Goal: Transaction & Acquisition: Purchase product/service

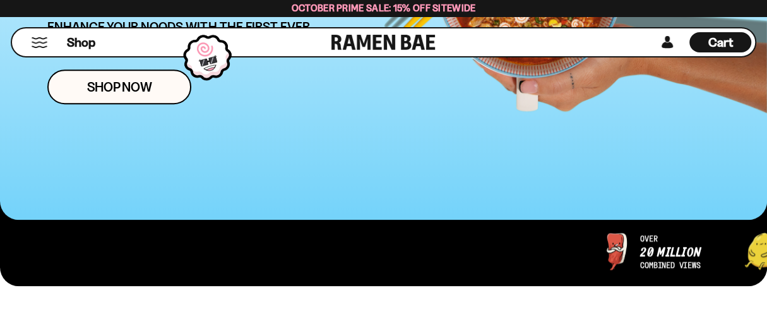
scroll to position [370, 0]
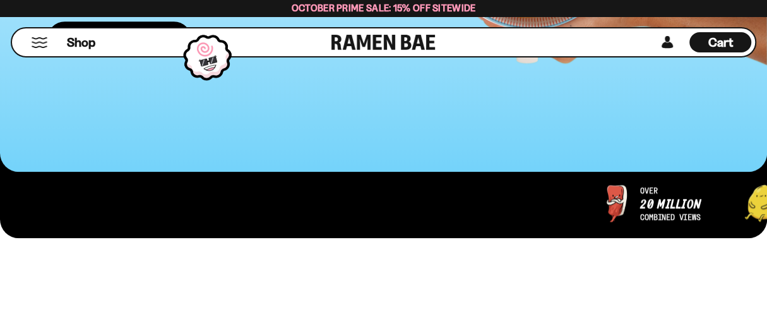
click at [167, 56] on link "Shop Now" at bounding box center [119, 38] width 144 height 35
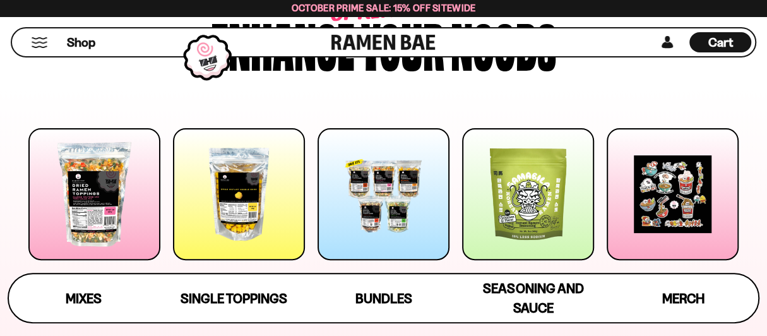
scroll to position [126, 0]
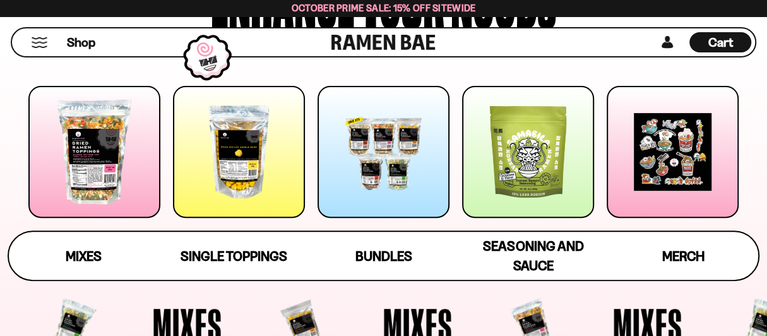
click at [348, 121] on div at bounding box center [384, 152] width 132 height 132
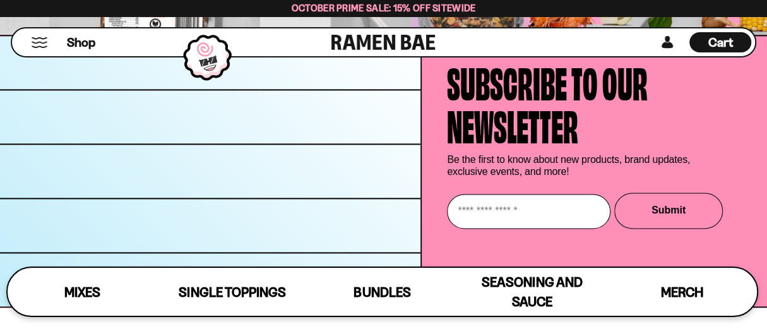
scroll to position [6637, 0]
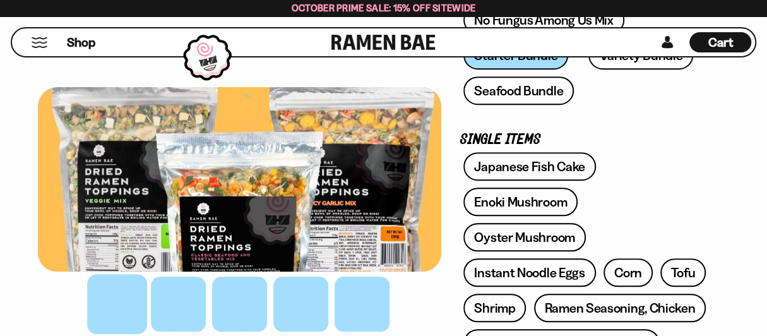
scroll to position [394, 0]
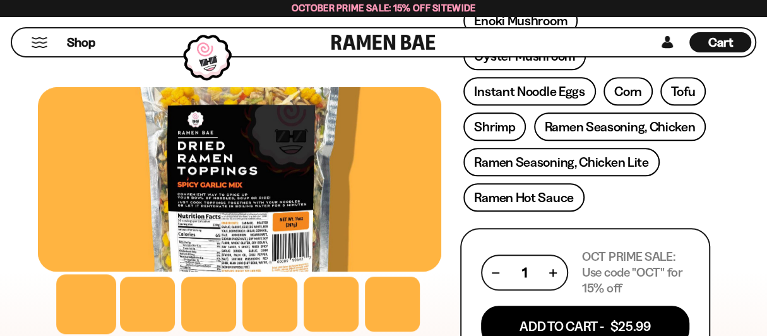
scroll to position [574, 0]
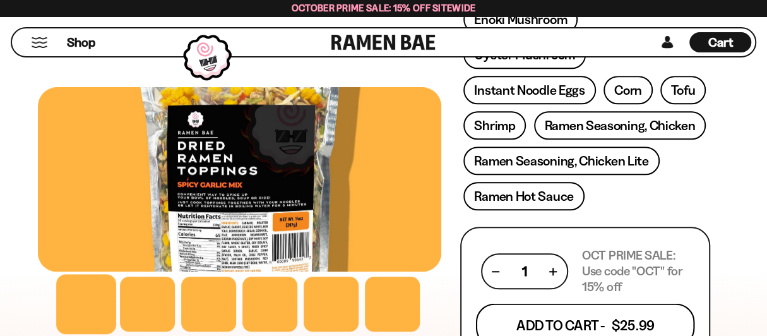
click at [475, 304] on button "Add To Cart - $25.99" at bounding box center [584, 325] width 219 height 43
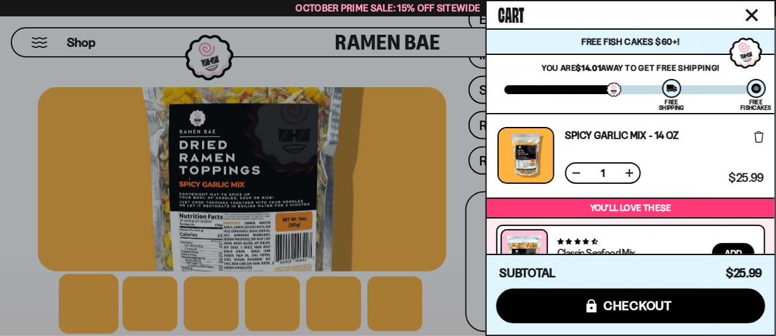
click at [39, 165] on div at bounding box center [388, 168] width 776 height 336
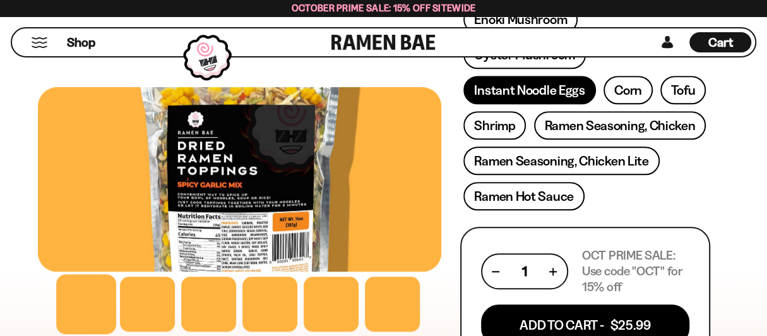
click at [463, 104] on link "Instant Noodle Eggs" at bounding box center [529, 90] width 132 height 28
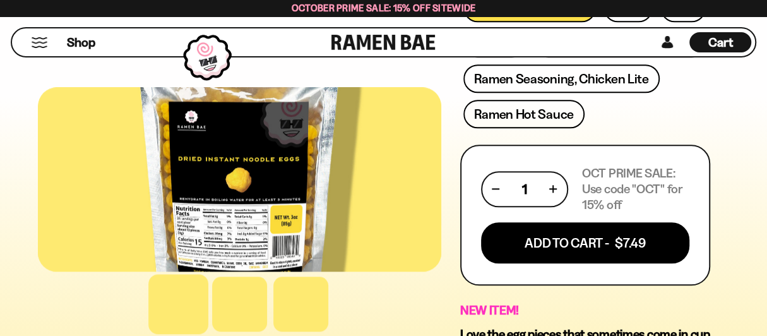
scroll to position [703, 0]
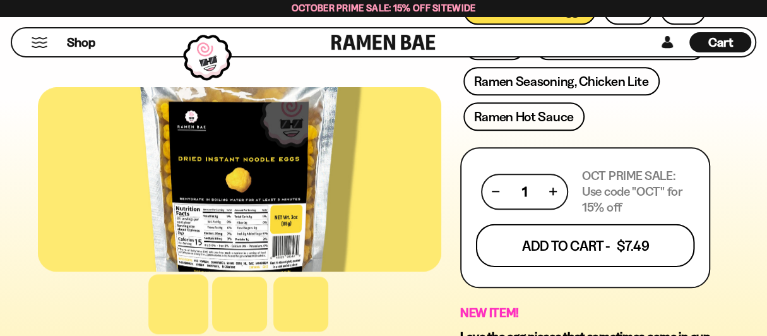
click at [475, 223] on button "Add To Cart - $7.49" at bounding box center [584, 244] width 219 height 43
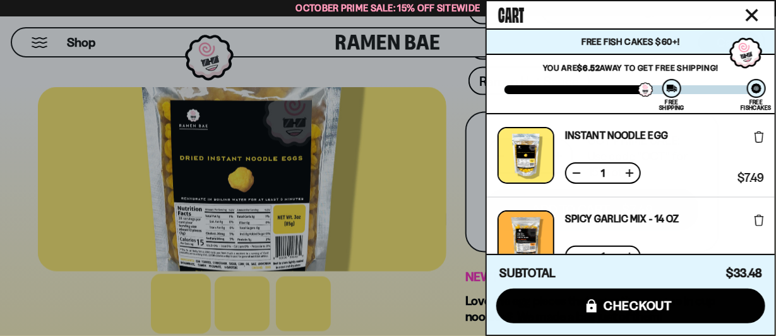
click at [77, 199] on div at bounding box center [388, 168] width 776 height 336
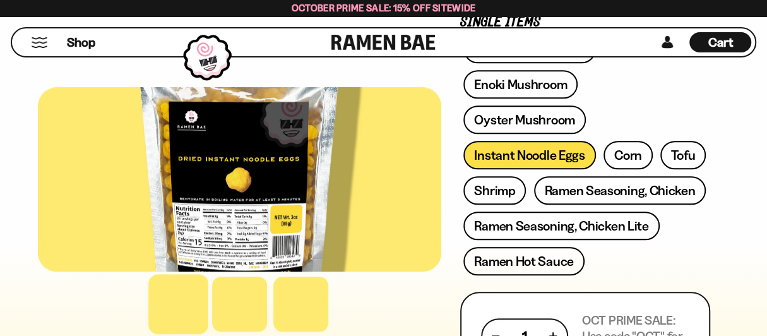
scroll to position [549, 0]
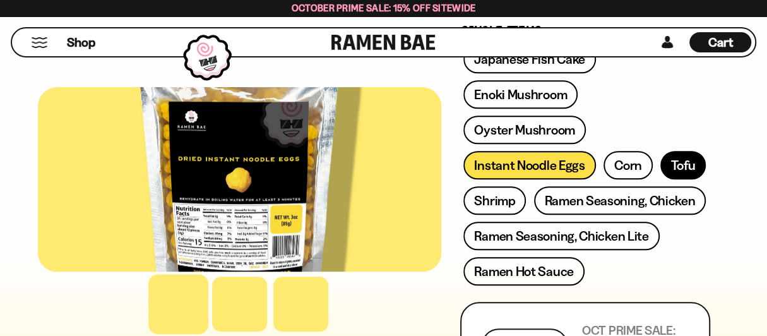
click at [660, 170] on link "Tofu" at bounding box center [682, 165] width 45 height 28
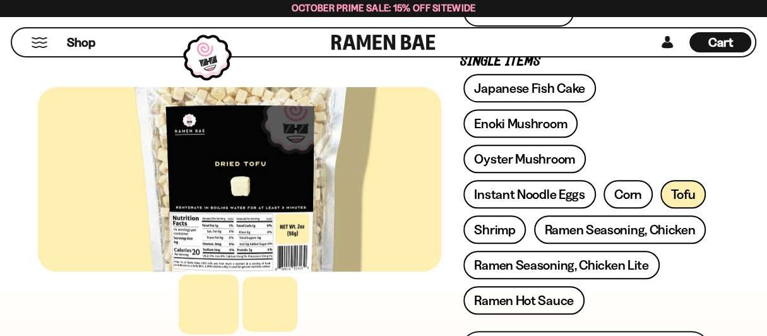
scroll to position [472, 0]
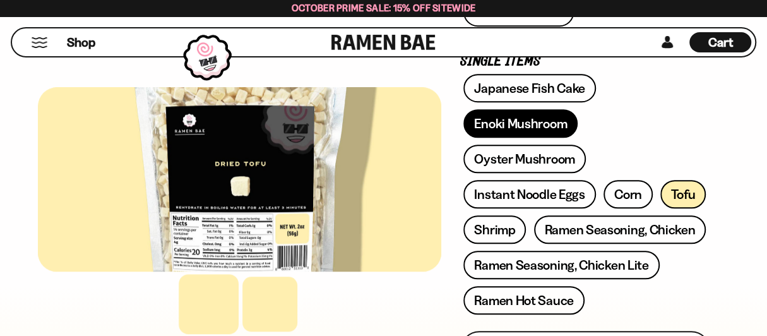
click at [463, 138] on link "Enoki Mushroom" at bounding box center [520, 123] width 114 height 28
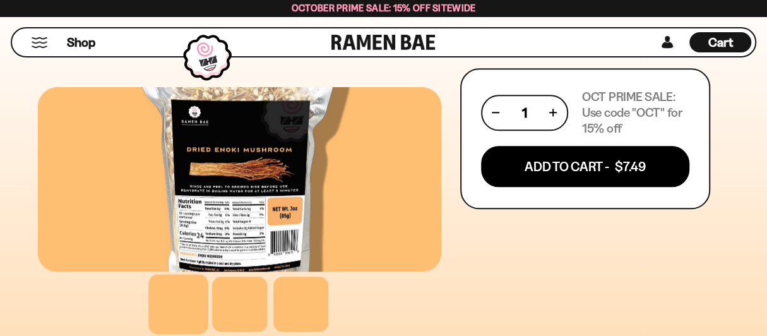
scroll to position [736, 0]
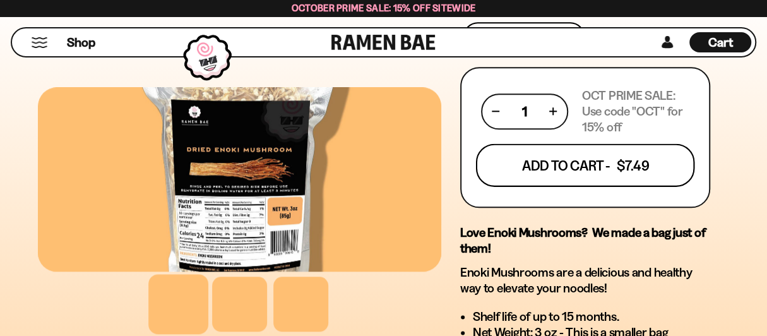
click at [475, 143] on button "Add To Cart - $7.49" at bounding box center [584, 164] width 219 height 43
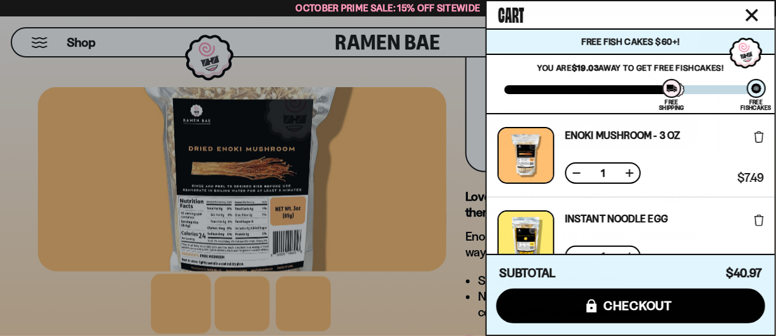
click at [318, 232] on div at bounding box center [388, 168] width 776 height 336
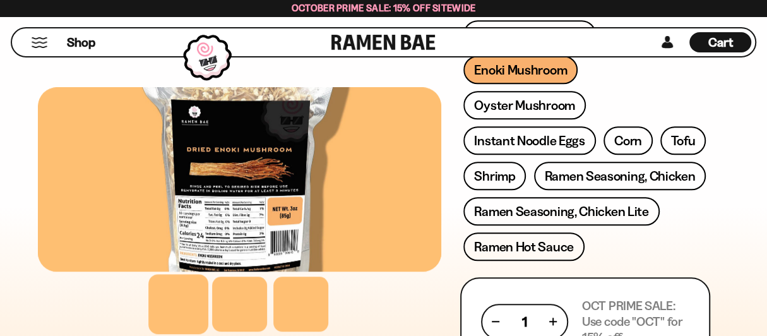
scroll to position [523, 0]
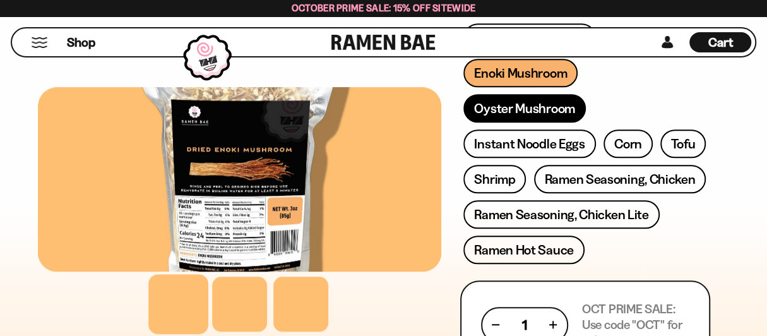
click at [463, 122] on link "Oyster Mushroom" at bounding box center [524, 108] width 122 height 28
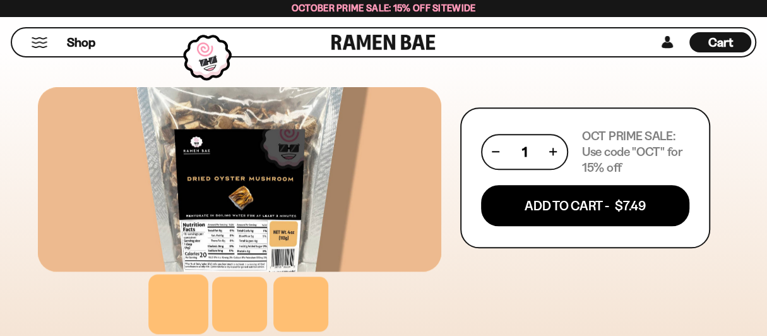
scroll to position [708, 0]
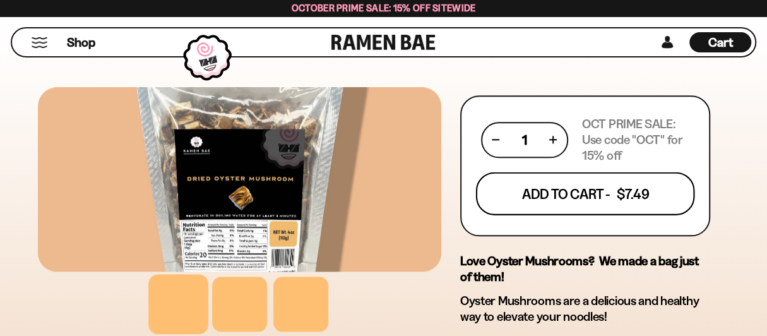
click at [475, 172] on button "Add To Cart - $7.49" at bounding box center [584, 193] width 219 height 43
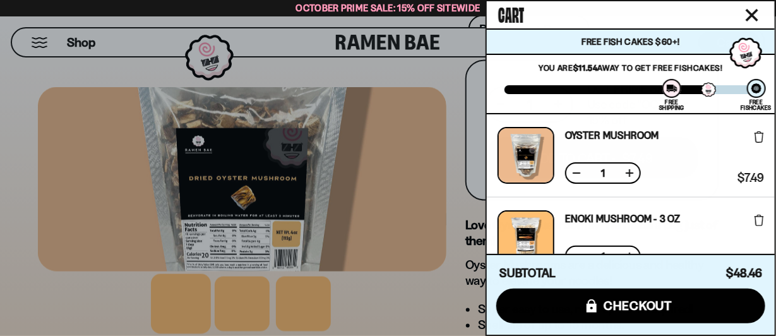
click at [358, 227] on div at bounding box center [388, 168] width 776 height 336
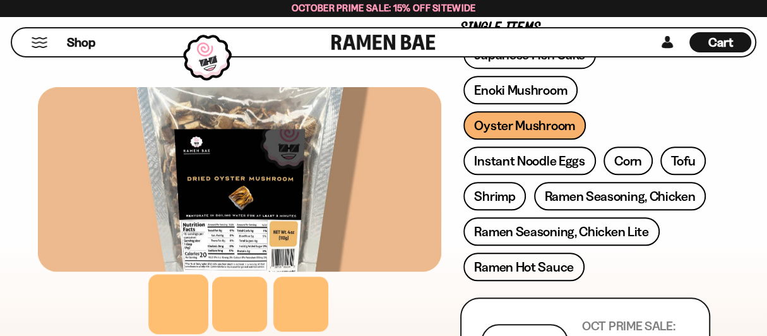
scroll to position [504, 0]
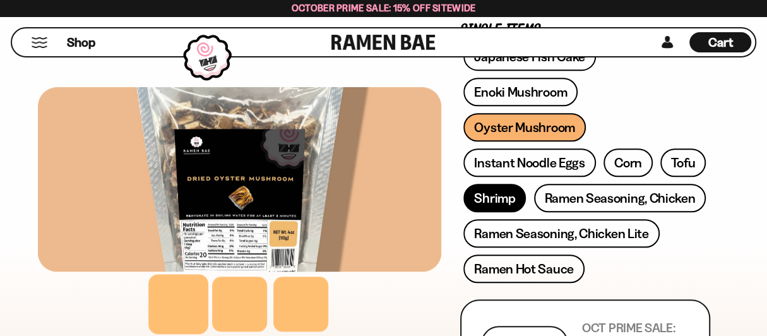
click at [463, 208] on link "Shrimp" at bounding box center [494, 198] width 62 height 28
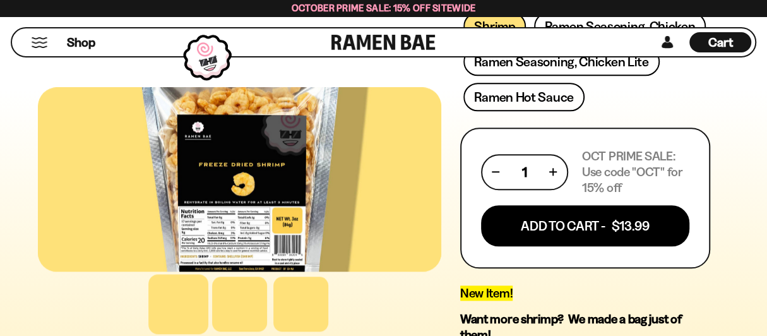
scroll to position [671, 0]
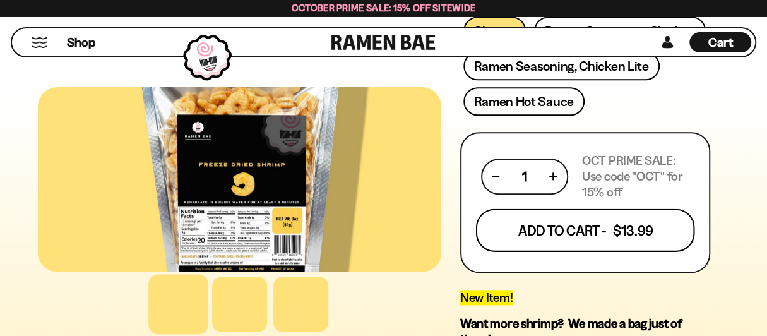
click at [475, 208] on button "Add To Cart - $13.99" at bounding box center [584, 229] width 219 height 43
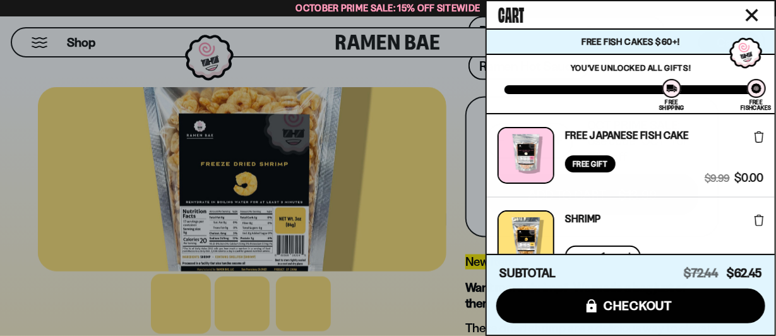
click at [1, 207] on div at bounding box center [388, 168] width 776 height 336
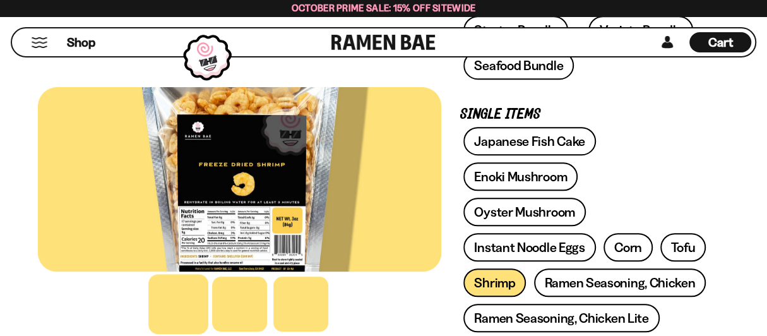
scroll to position [419, 0]
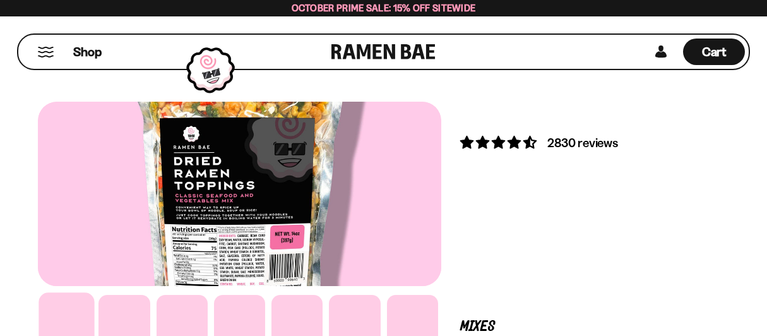
scroll to position [31, 0]
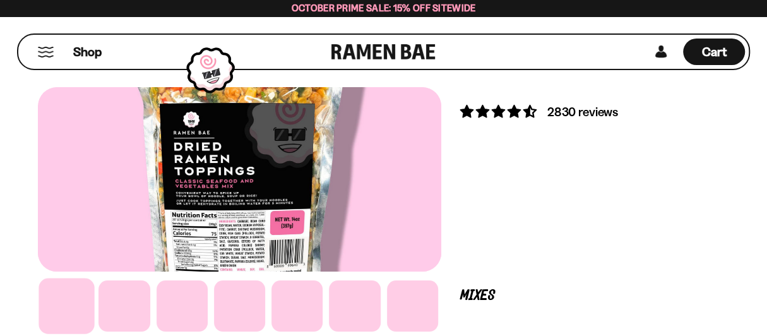
click at [0, 0] on button "FADCB6FD-DFAB-4417-9F21-029242090B77" at bounding box center [0, 0] width 0 height 0
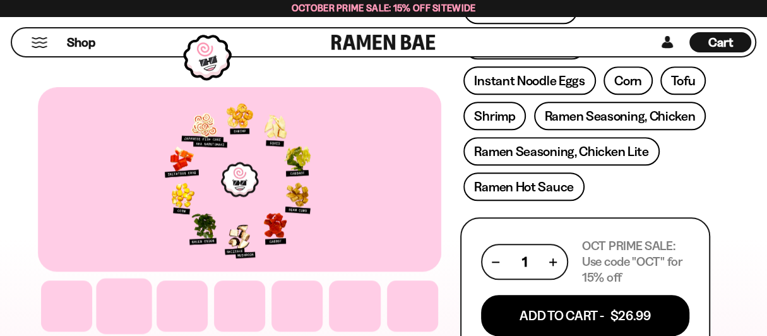
scroll to position [492, 0]
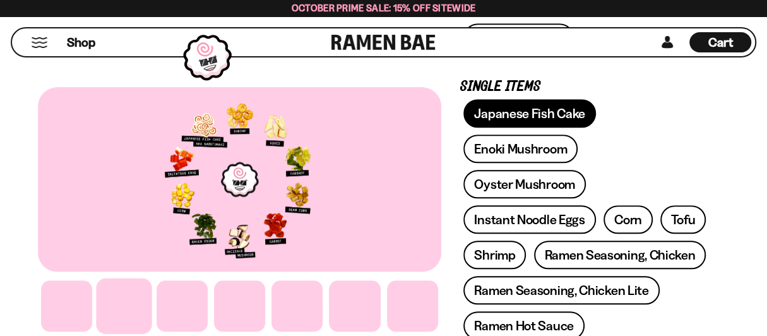
click at [463, 128] on link "Japanese Fish Cake" at bounding box center [529, 113] width 133 height 28
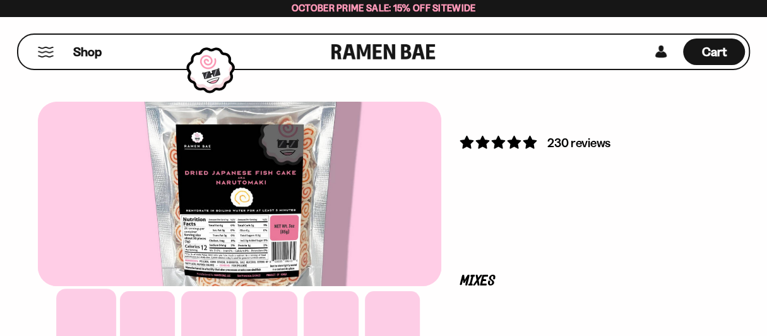
click at [0, 0] on button "FADCB6FD-DFAB-4417-9F21-029242090B77" at bounding box center [0, 0] width 0 height 0
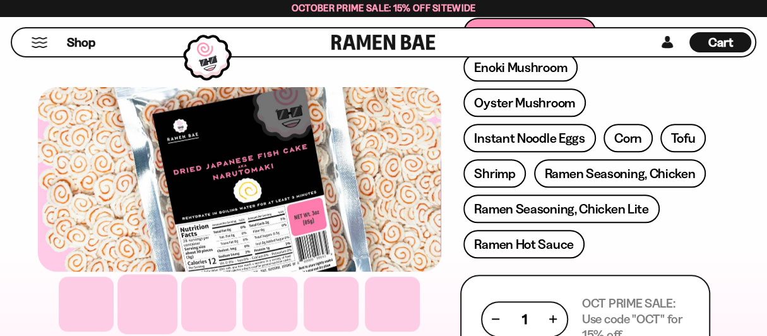
scroll to position [527, 0]
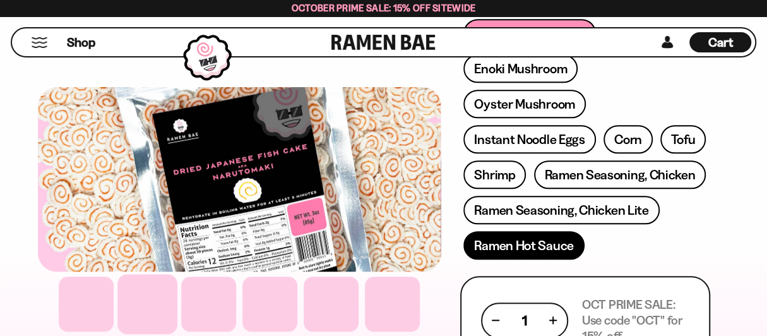
click at [463, 231] on link "Ramen Hot Sauce" at bounding box center [523, 245] width 121 height 28
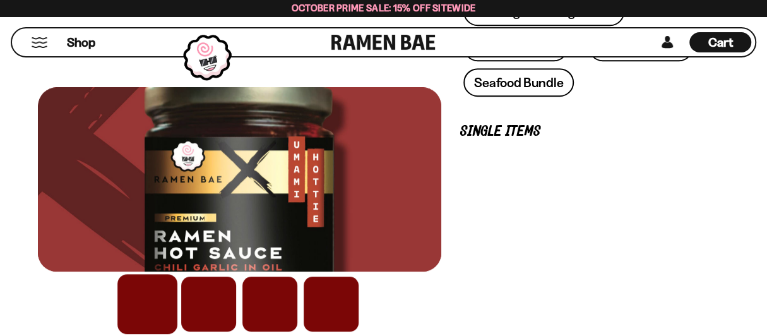
scroll to position [419, 0]
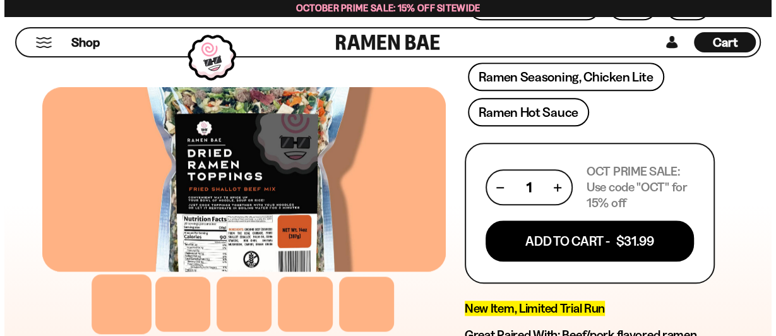
scroll to position [706, 0]
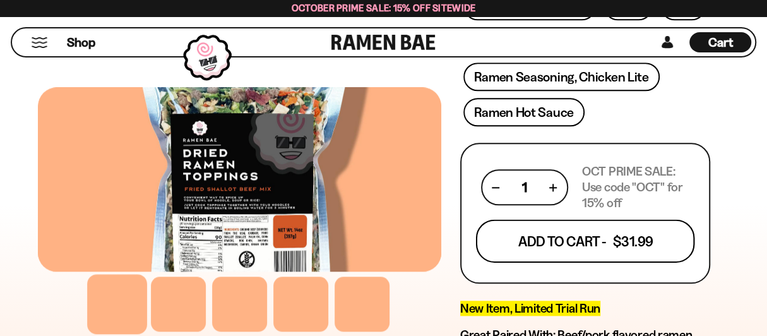
click at [475, 220] on button "Add To Cart - $31.99" at bounding box center [584, 241] width 219 height 43
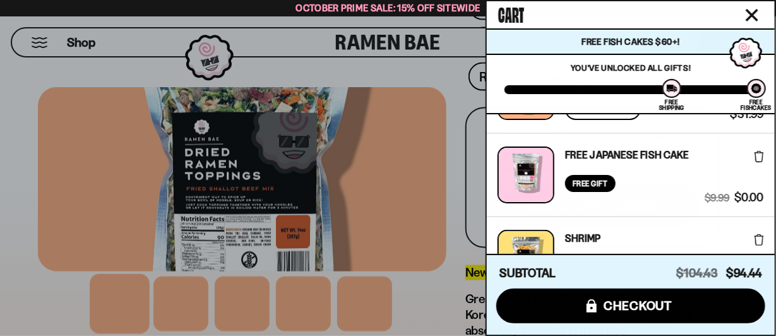
scroll to position [0, 0]
